Goal: Register for event/course

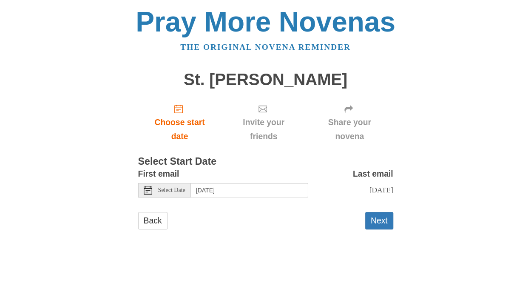
click at [147, 189] on icon at bounding box center [148, 190] width 9 height 9
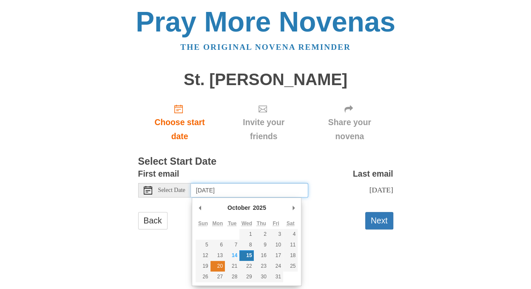
type input "Monday, October 20th"
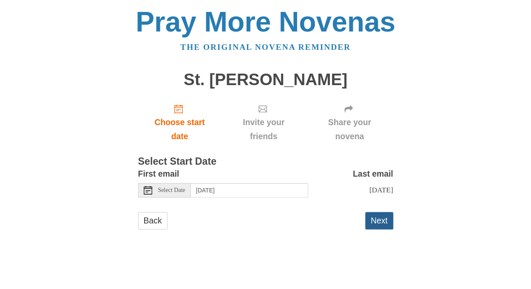
click at [378, 229] on button "Next" at bounding box center [379, 220] width 28 height 17
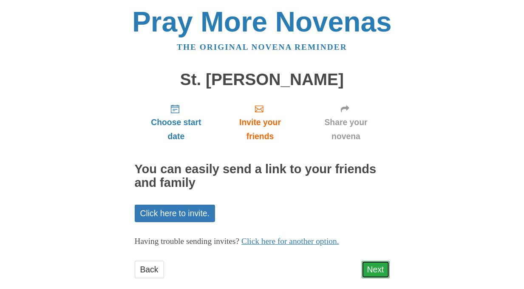
click at [382, 271] on link "Next" at bounding box center [376, 269] width 28 height 17
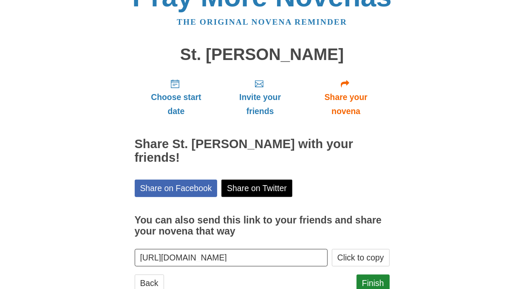
scroll to position [39, 0]
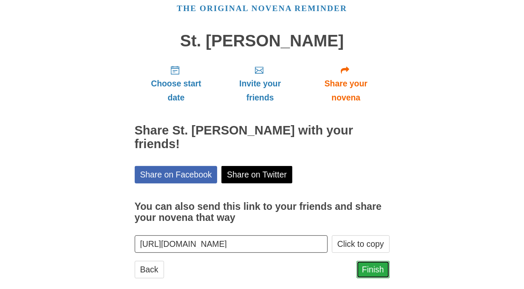
click at [374, 261] on link "Finish" at bounding box center [373, 269] width 33 height 17
